Goal: Check status: Check status

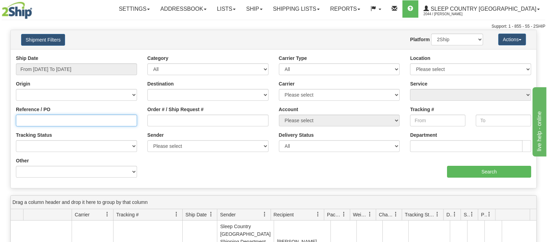
click at [45, 122] on input "Reference / PO" at bounding box center [76, 121] width 121 height 12
paste input "9002I034776"
type input "9002I034776"
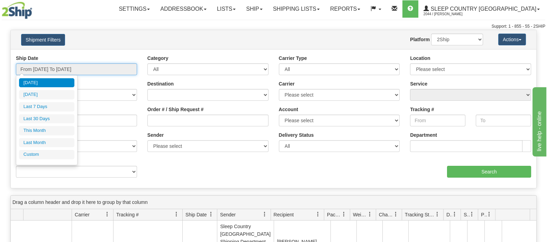
click at [51, 66] on input "From [DATE] To [DATE]" at bounding box center [76, 69] width 121 height 12
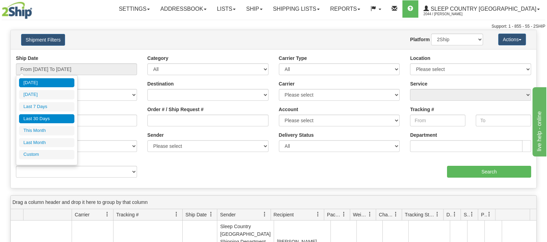
click at [59, 117] on li "Last 30 Days" at bounding box center [46, 118] width 55 height 9
type input "From [DATE] To [DATE]"
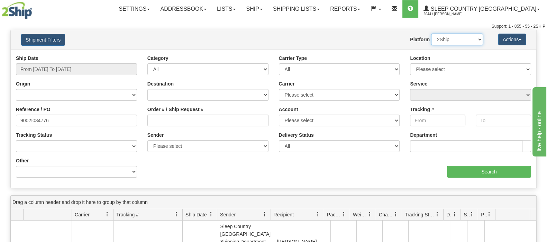
click at [476, 40] on select "2Ship Imported" at bounding box center [457, 40] width 52 height 12
select select "1"
click at [431, 34] on select "2Ship Imported" at bounding box center [457, 40] width 52 height 12
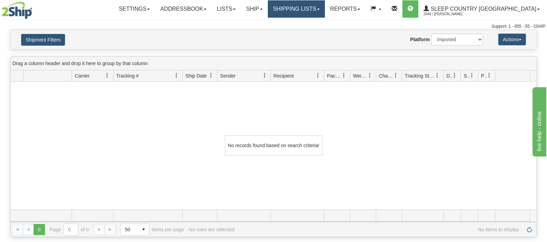
click at [322, 4] on link "Shipping lists" at bounding box center [296, 8] width 57 height 17
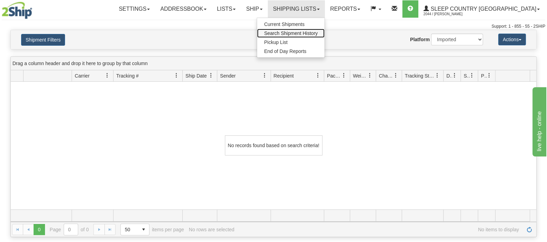
click at [318, 31] on span "Search Shipment History" at bounding box center [291, 33] width 54 height 6
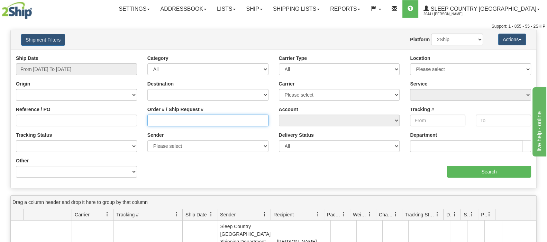
click at [167, 118] on input "Order # / Ship Request #" at bounding box center [207, 121] width 121 height 12
paste input "9002I034776"
type input "9002I034776"
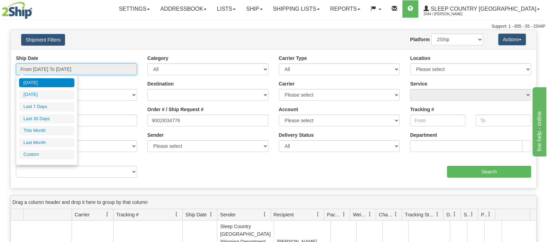
click at [73, 67] on input "From [DATE] To [DATE]" at bounding box center [76, 69] width 121 height 12
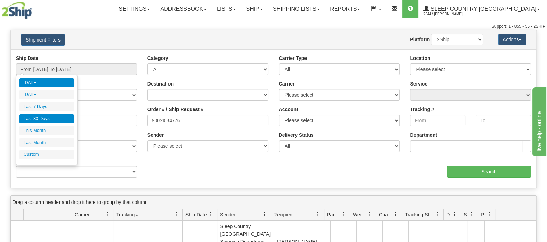
click at [50, 119] on li "Last 30 Days" at bounding box center [46, 118] width 55 height 9
type input "From [DATE] To [DATE]"
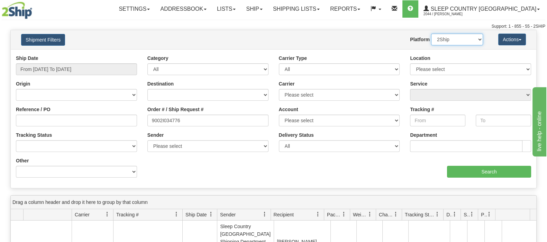
click at [479, 41] on select "2Ship Imported" at bounding box center [457, 40] width 52 height 12
select select "1"
click at [431, 34] on select "2Ship Imported" at bounding box center [457, 40] width 52 height 12
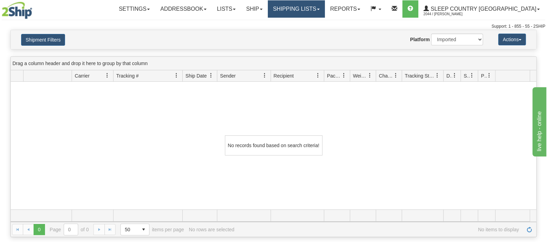
click at [324, 6] on link "Shipping lists" at bounding box center [296, 8] width 57 height 17
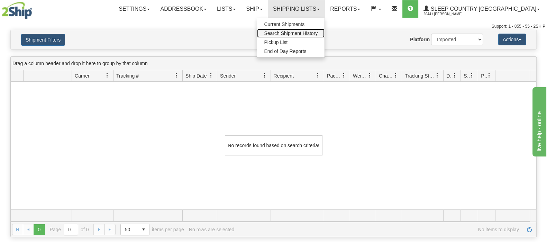
click at [318, 32] on span "Search Shipment History" at bounding box center [291, 33] width 54 height 6
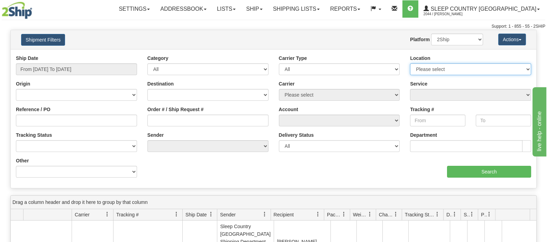
click at [502, 70] on select "Please select [GEOGRAPHIC_DATA] 921 922 93 94 97 390 915 916 98 902 95 96 90 91…" at bounding box center [470, 69] width 121 height 12
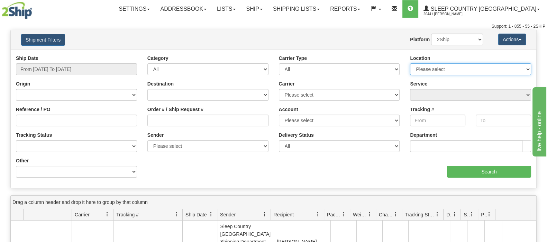
select select "6657"
click at [410, 63] on select "Please select Old Toronto DC 921 922 93 94 97 390 915 916 98 902 95 96 90 91 92…" at bounding box center [470, 69] width 121 height 12
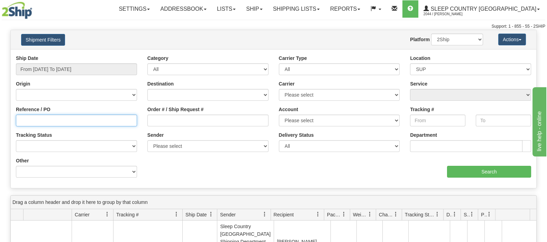
click at [25, 124] on input "Reference / PO" at bounding box center [76, 121] width 121 height 12
paste input "9002I034776"
type input "9002I034776"
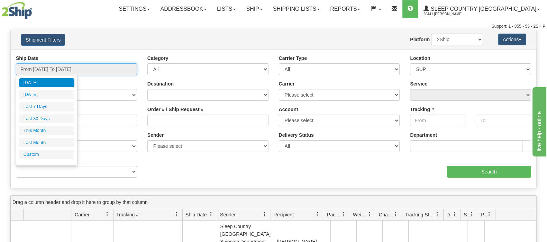
click at [55, 66] on input "From [DATE] To [DATE]" at bounding box center [76, 69] width 121 height 12
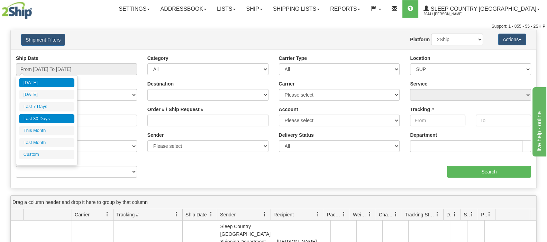
click at [51, 115] on li "Last 30 Days" at bounding box center [46, 118] width 55 height 9
type input "From [DATE] To [DATE]"
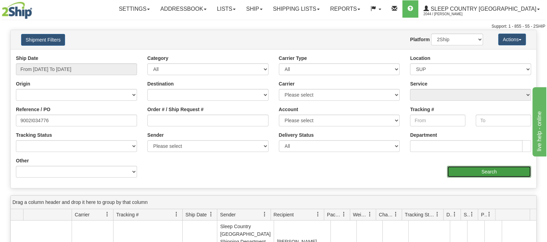
click at [472, 169] on input "Search" at bounding box center [489, 172] width 84 height 12
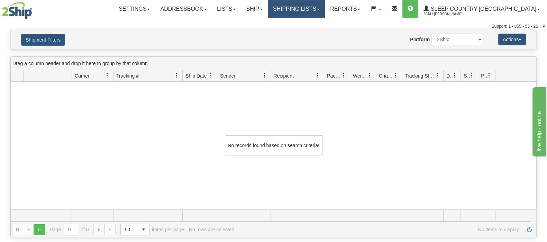
click at [325, 7] on link "Shipping lists" at bounding box center [296, 8] width 57 height 17
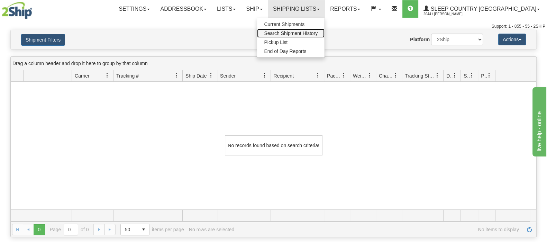
click at [318, 34] on span "Search Shipment History" at bounding box center [291, 33] width 54 height 6
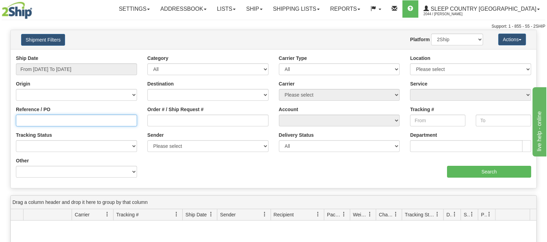
click at [44, 118] on input "Reference / PO" at bounding box center [76, 121] width 121 height 12
paste input "9002I034776"
type input "9002I034776"
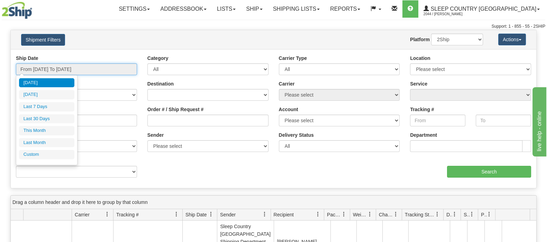
click at [72, 65] on input "From [DATE] To [DATE]" at bounding box center [76, 69] width 121 height 12
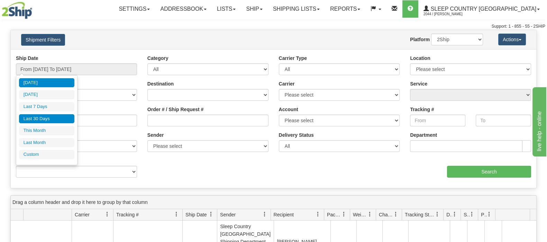
click at [41, 117] on li "Last 30 Days" at bounding box center [46, 118] width 55 height 9
type input "From [DATE] To [DATE]"
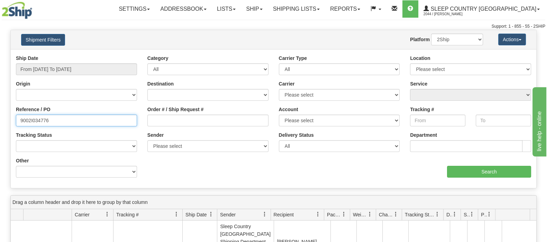
drag, startPoint x: 47, startPoint y: 120, endPoint x: 0, endPoint y: 118, distance: 47.2
click at [0, 118] on div "Please wait... × Confirm Delete Delete Cancel × Confirm Delete Yes No Cancel × …" at bounding box center [273, 203] width 547 height 346
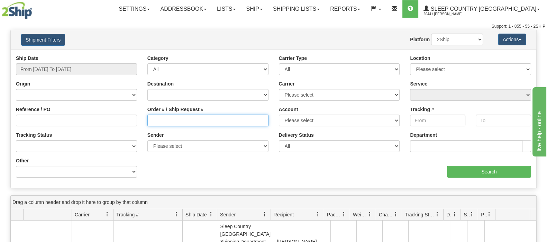
click at [177, 119] on input "Order # / Ship Request #" at bounding box center [207, 121] width 121 height 12
paste input "9002I034776"
type input "9002I034776"
click at [473, 39] on select "2Ship Imported" at bounding box center [457, 40] width 52 height 12
select select "1"
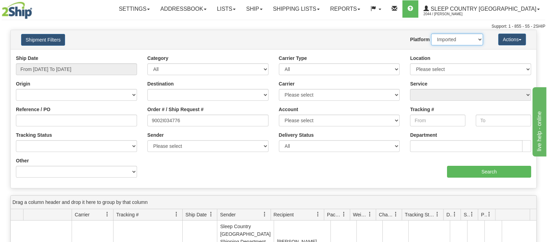
click at [431, 34] on select "2Ship Imported" at bounding box center [457, 40] width 52 height 12
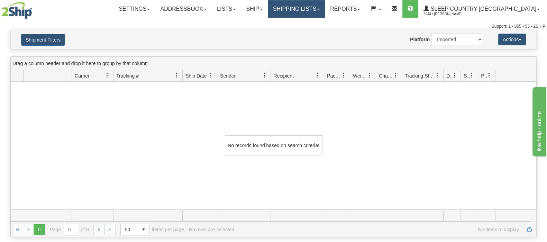
click at [325, 4] on link "Shipping lists" at bounding box center [296, 8] width 57 height 17
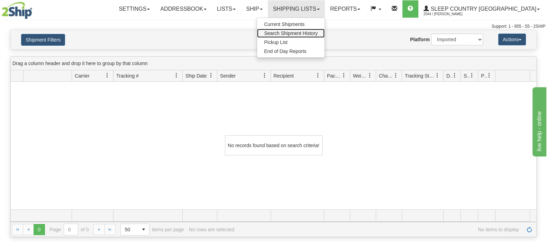
click at [318, 30] on span "Search Shipment History" at bounding box center [291, 33] width 54 height 6
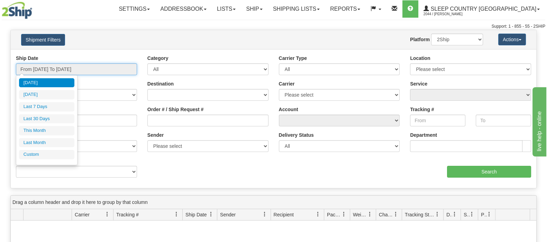
click at [53, 66] on input "From [DATE] To [DATE]" at bounding box center [76, 69] width 121 height 12
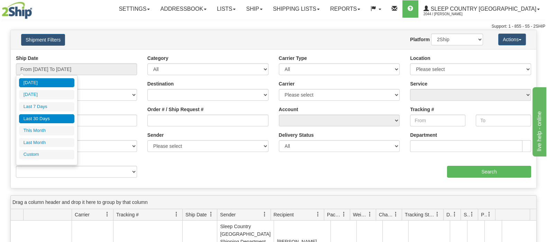
click at [54, 118] on li "Last 30 Days" at bounding box center [46, 118] width 55 height 9
type input "From [DATE] To [DATE]"
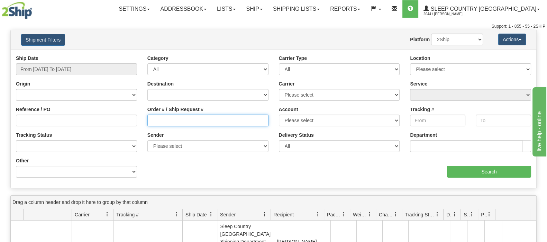
click at [180, 118] on input "Order # / Ship Request #" at bounding box center [207, 121] width 121 height 12
paste input "9002I034776"
type input "9002I034776"
click at [477, 38] on select "2Ship Imported" at bounding box center [457, 40] width 52 height 12
select select "1"
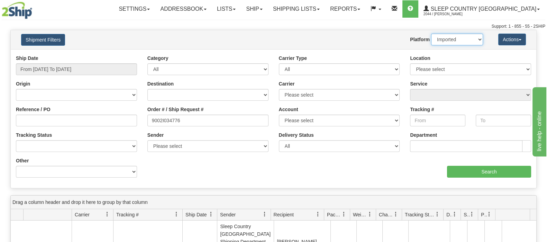
click at [431, 34] on select "2Ship Imported" at bounding box center [457, 40] width 52 height 12
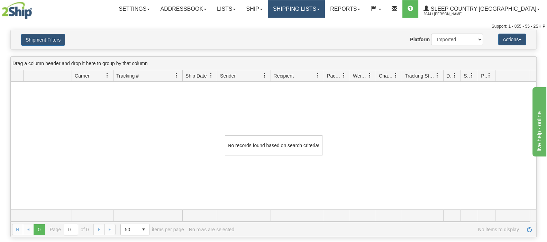
click at [325, 5] on link "Shipping lists" at bounding box center [296, 8] width 57 height 17
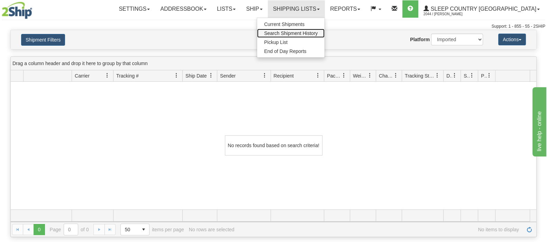
click at [318, 32] on span "Search Shipment History" at bounding box center [291, 33] width 54 height 6
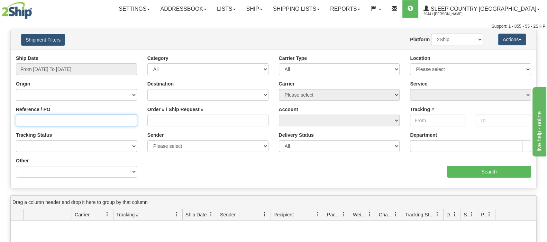
click at [31, 119] on input "Reference / PO" at bounding box center [76, 121] width 121 height 12
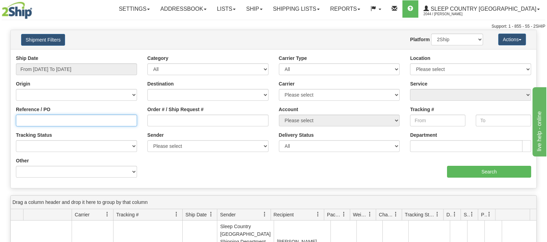
paste input "9002I038177"
type input "9002I038177"
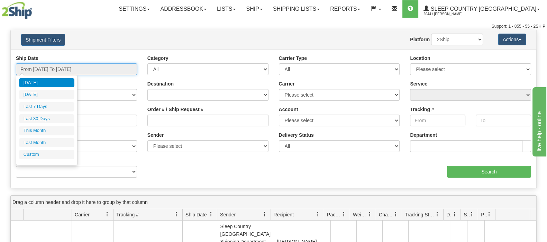
click at [60, 64] on input "From [DATE] To [DATE]" at bounding box center [76, 69] width 121 height 12
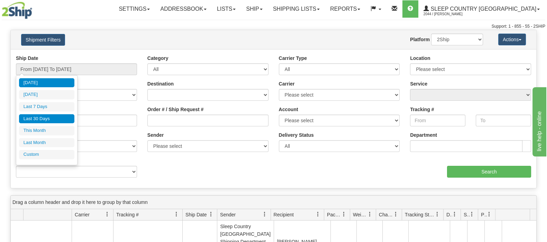
click at [41, 115] on li "Last 30 Days" at bounding box center [46, 118] width 55 height 9
type input "From [DATE] To [DATE]"
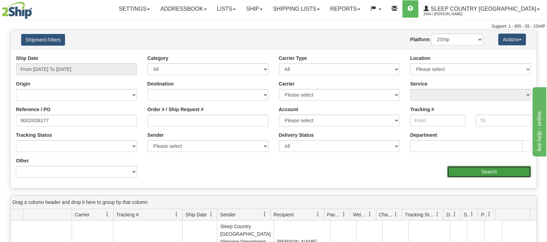
click at [487, 171] on input "Search" at bounding box center [489, 172] width 84 height 12
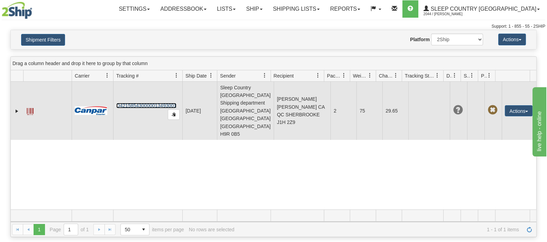
click at [133, 103] on link "D421585430000013493001" at bounding box center [146, 106] width 60 height 6
